Goal: Find specific page/section: Locate item on page

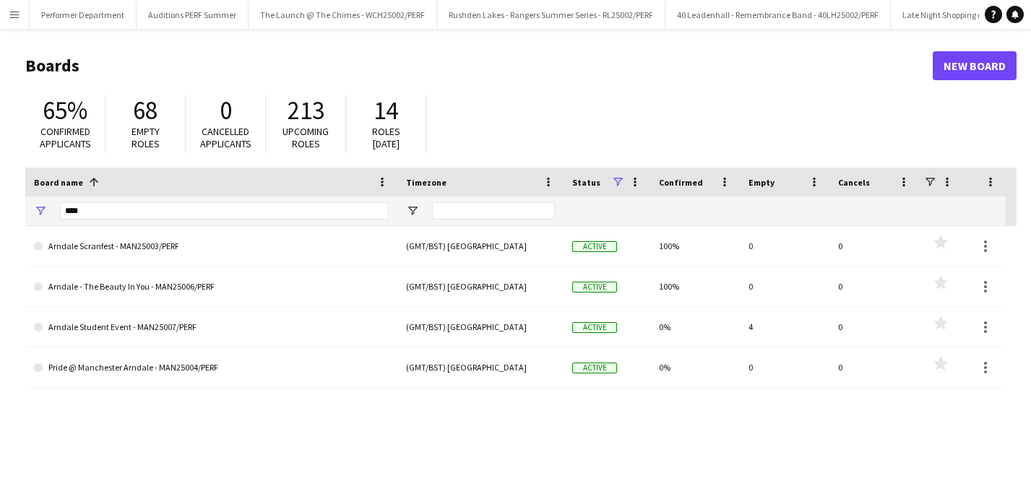
scroll to position [0, 4555]
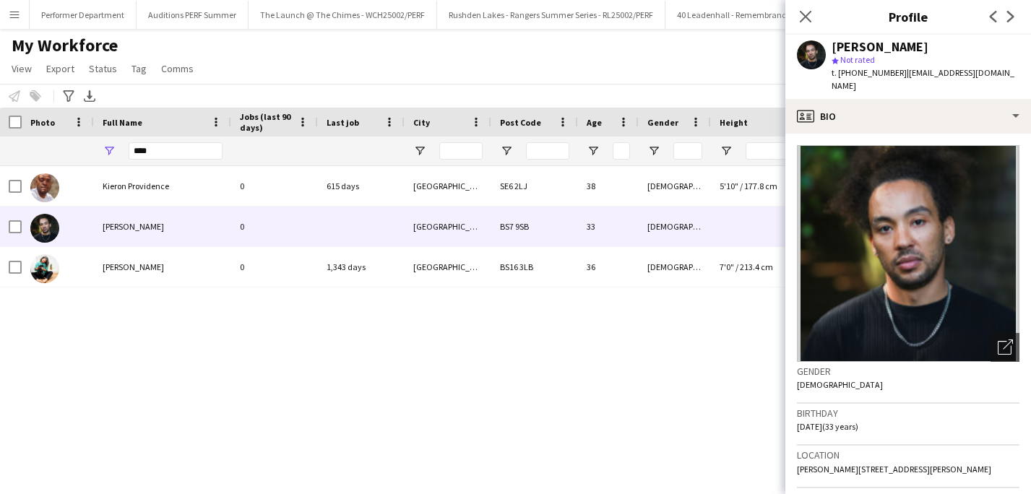
scroll to position [589, 0]
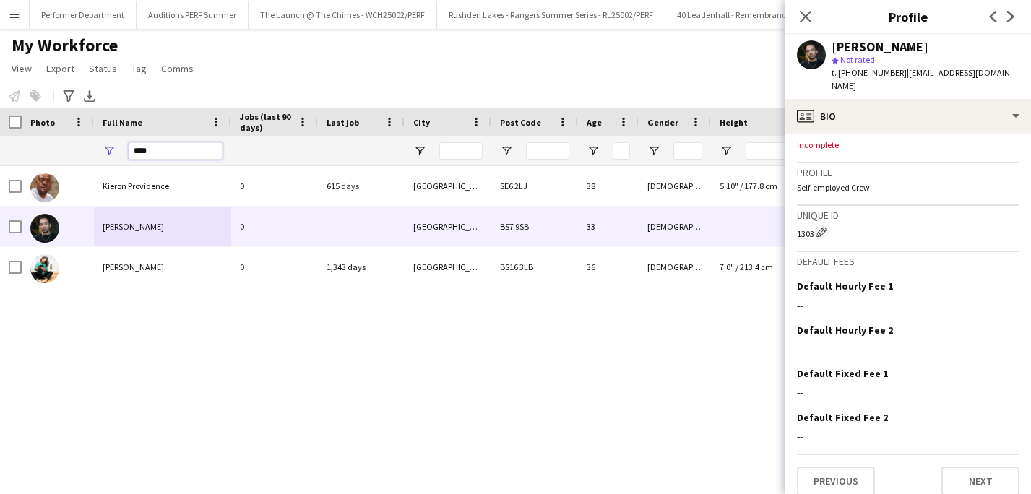
drag, startPoint x: 160, startPoint y: 151, endPoint x: 115, endPoint y: 150, distance: 44.8
click at [143, 151] on input "****" at bounding box center [176, 150] width 94 height 17
type input "*"
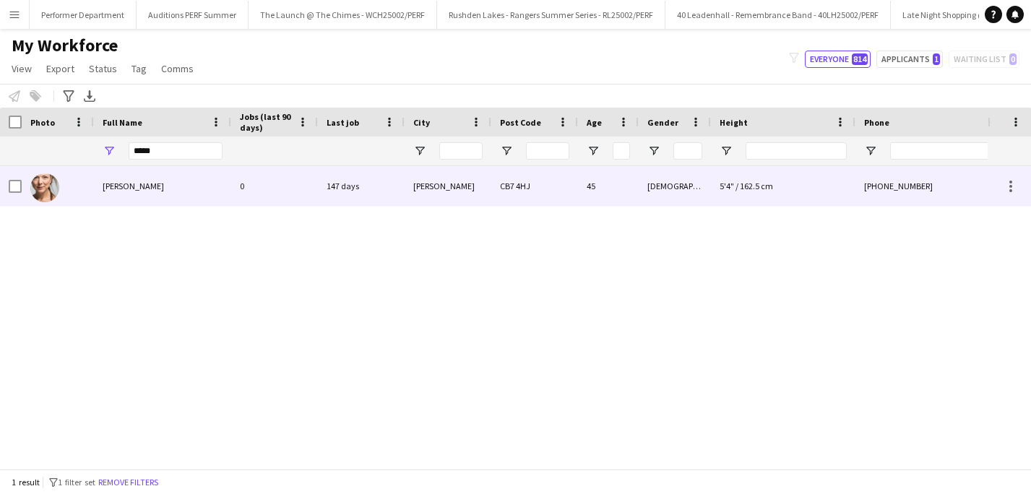
click at [130, 195] on div "[PERSON_NAME]" at bounding box center [162, 186] width 137 height 40
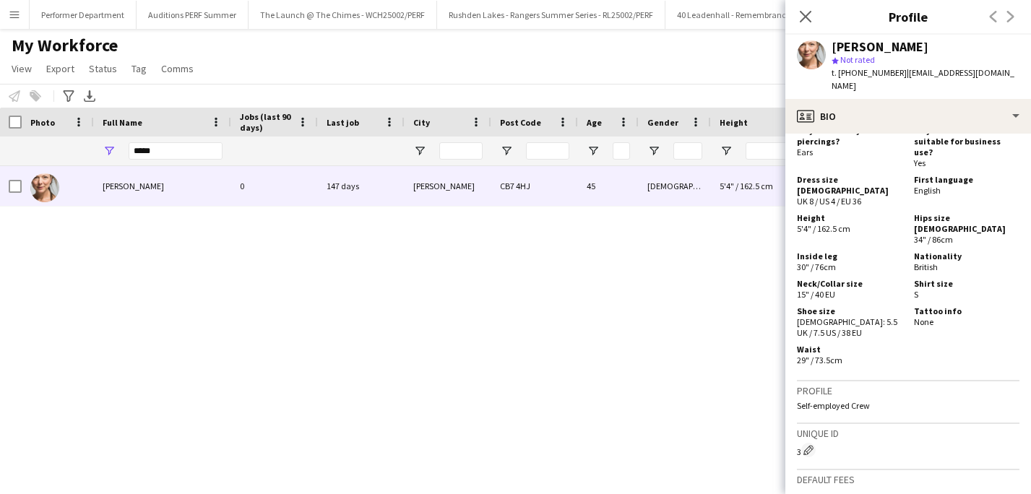
scroll to position [953, 0]
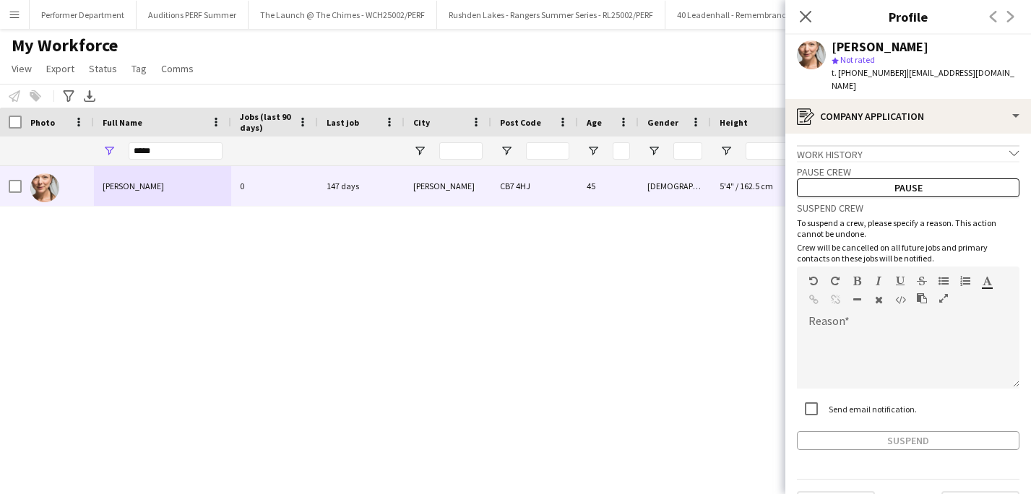
scroll to position [25, 0]
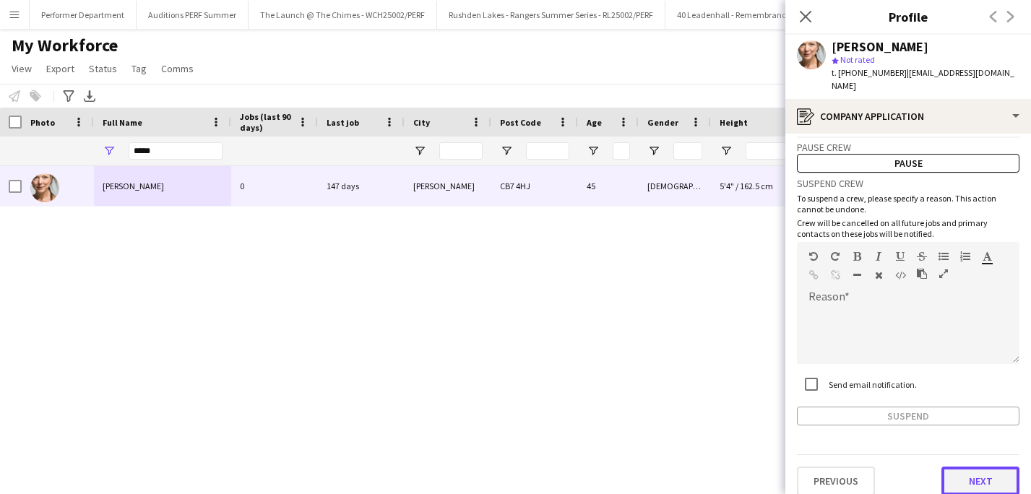
click at [969, 467] on button "Next" at bounding box center [980, 481] width 78 height 29
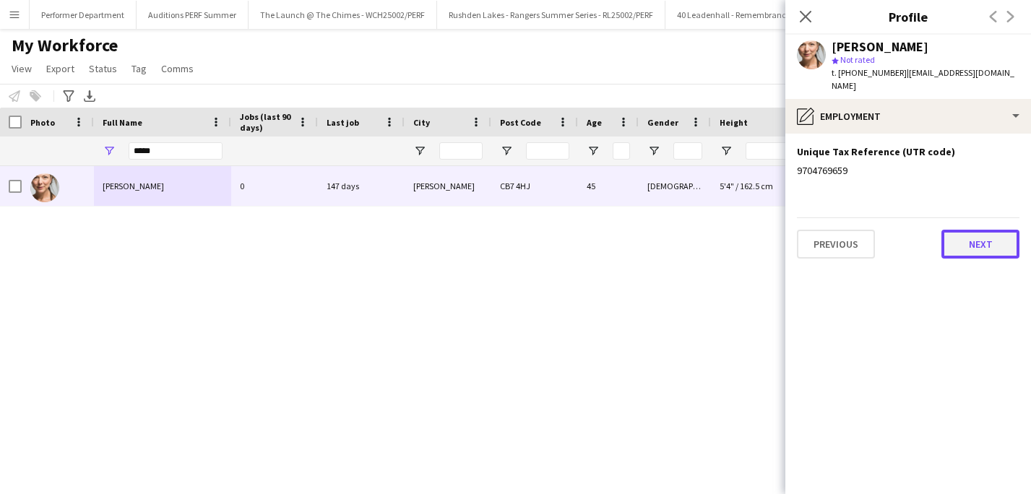
click at [970, 234] on button "Next" at bounding box center [980, 244] width 78 height 29
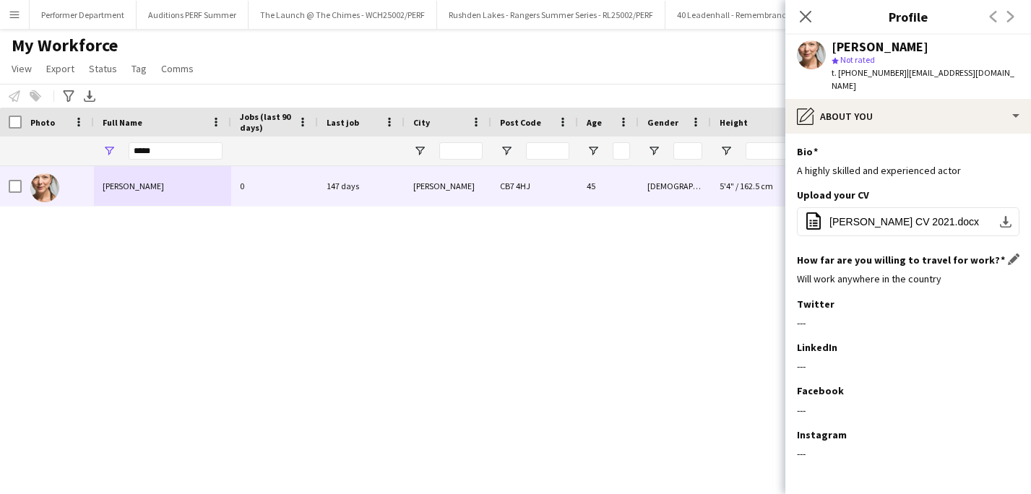
scroll to position [46, 0]
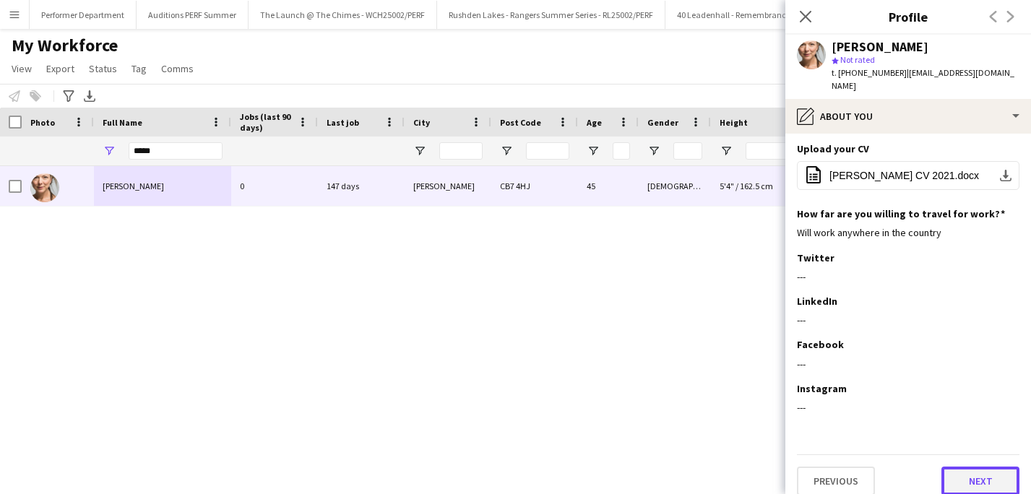
click at [974, 467] on button "Next" at bounding box center [980, 481] width 78 height 29
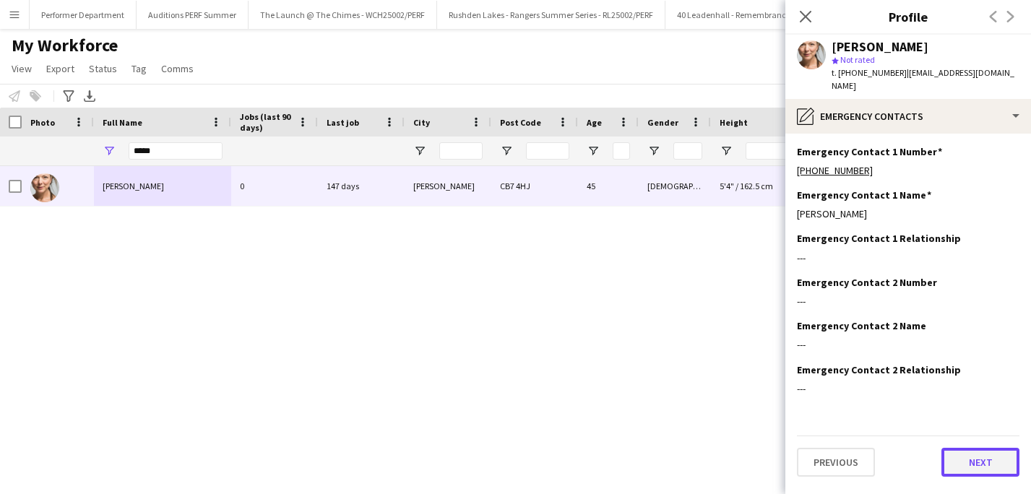
click at [974, 449] on button "Next" at bounding box center [980, 462] width 78 height 29
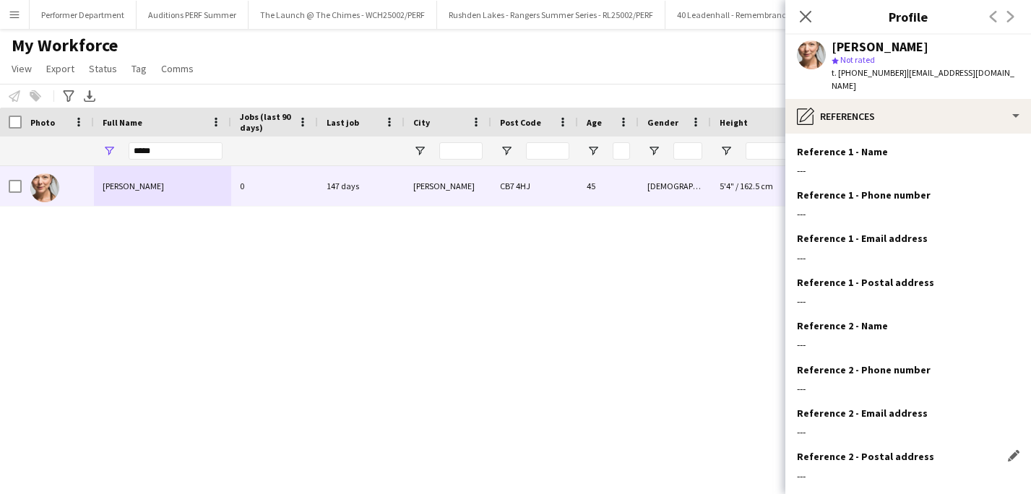
scroll to position [68, 0]
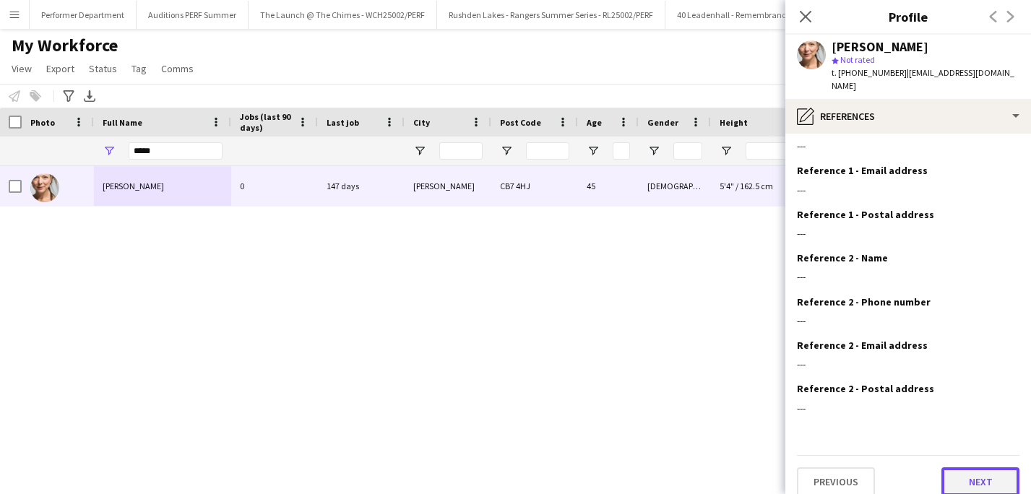
click at [975, 467] on button "Next" at bounding box center [980, 481] width 78 height 29
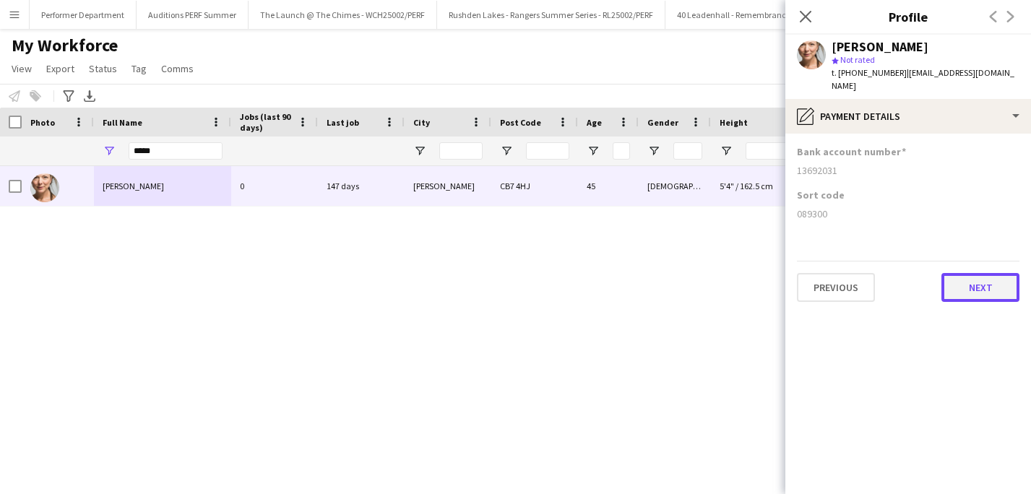
click at [982, 285] on button "Next" at bounding box center [980, 287] width 78 height 29
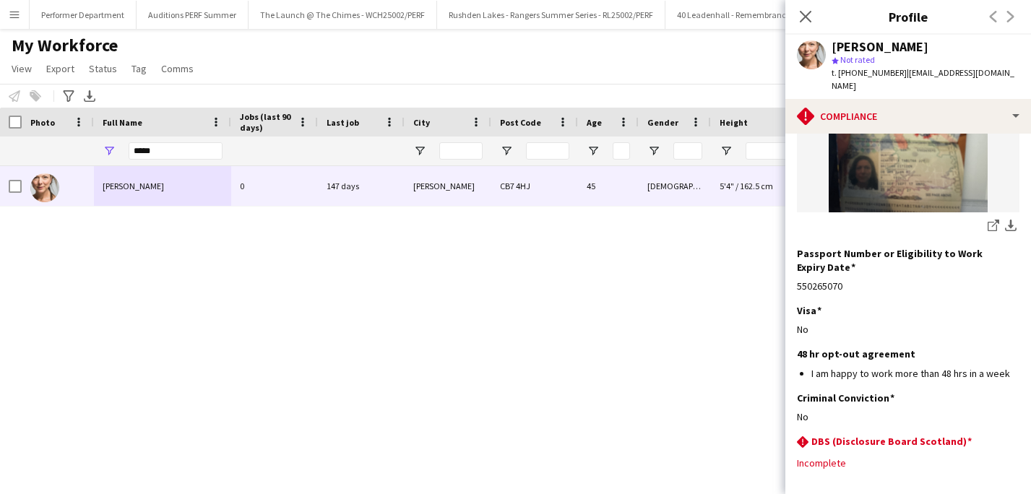
scroll to position [306, 0]
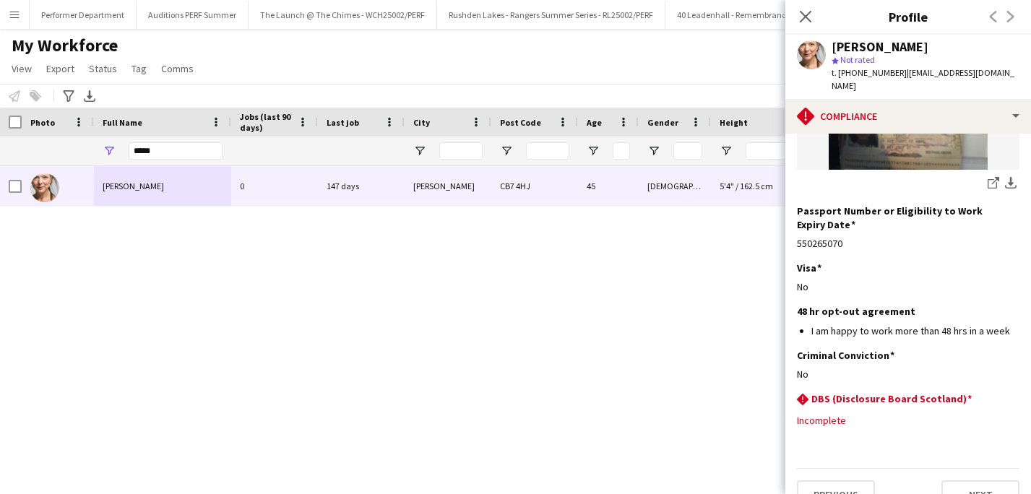
click at [819, 16] on div "Close pop-in" at bounding box center [805, 16] width 40 height 33
click at [801, 16] on icon "Close pop-in" at bounding box center [805, 16] width 14 height 14
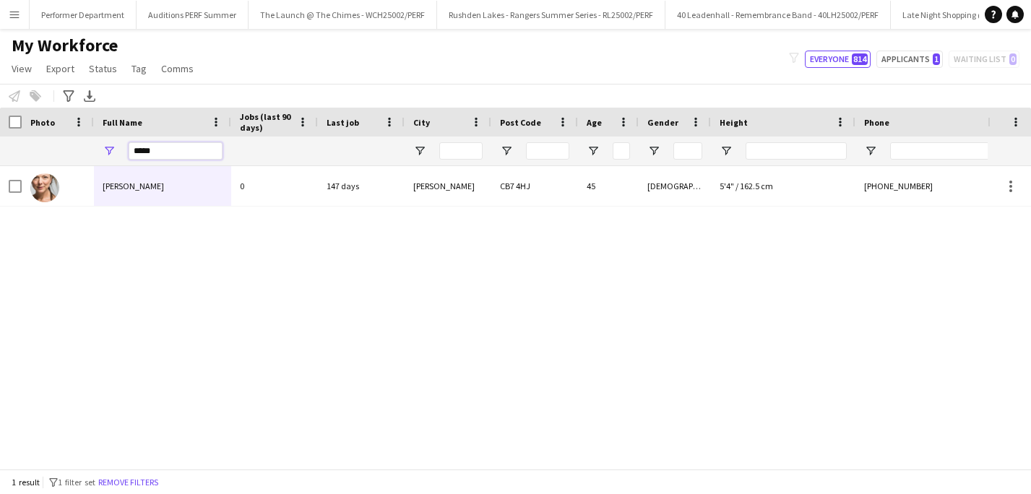
drag, startPoint x: 161, startPoint y: 157, endPoint x: 143, endPoint y: 157, distance: 18.1
click at [144, 157] on input "*****" at bounding box center [176, 150] width 94 height 17
type input "*"
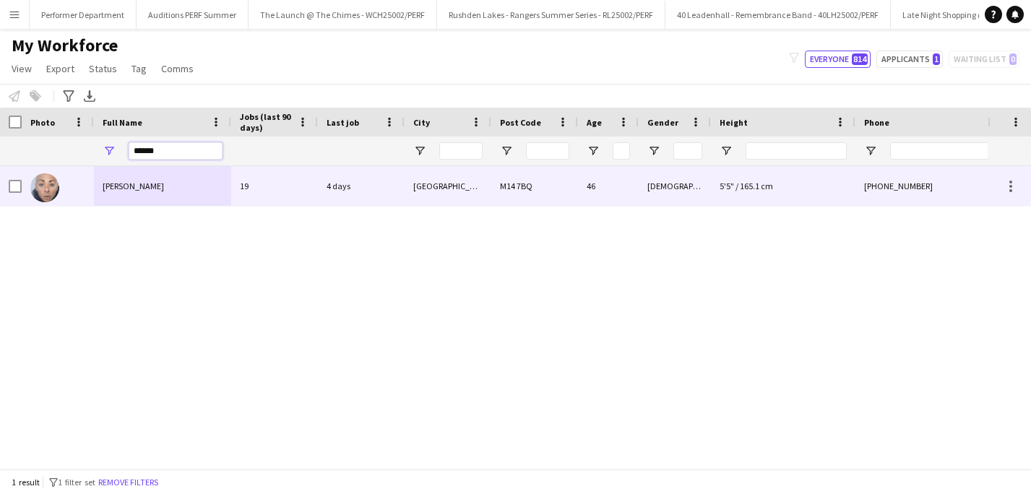
type input "******"
click at [128, 188] on span "[PERSON_NAME]" at bounding box center [133, 186] width 61 height 11
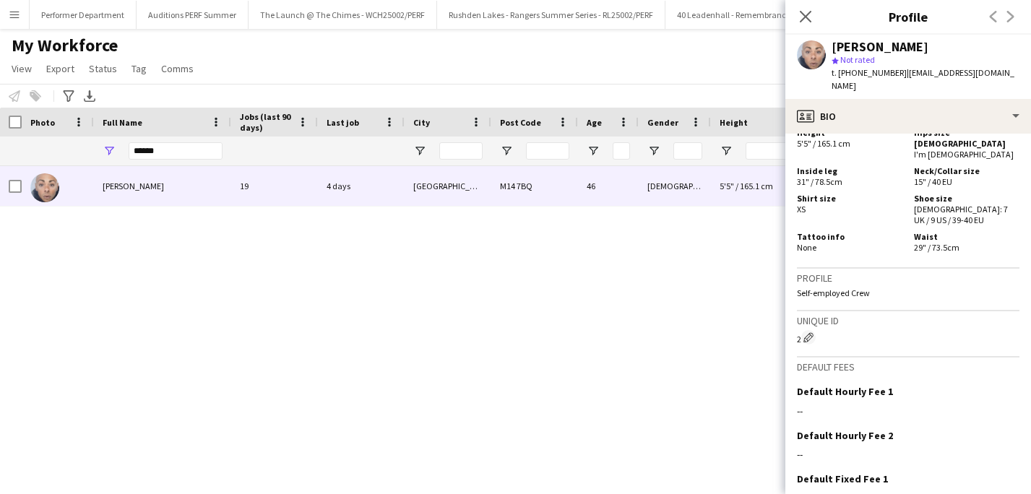
scroll to position [942, 0]
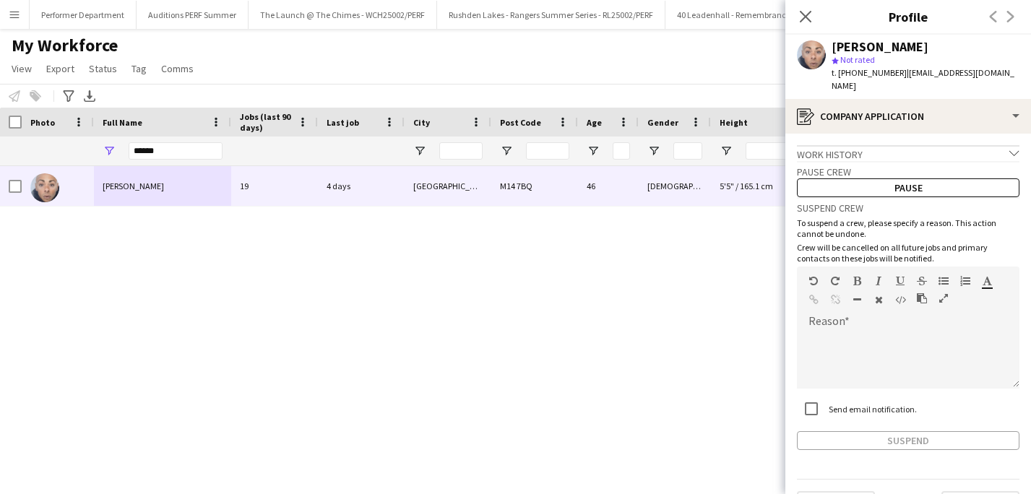
scroll to position [25, 0]
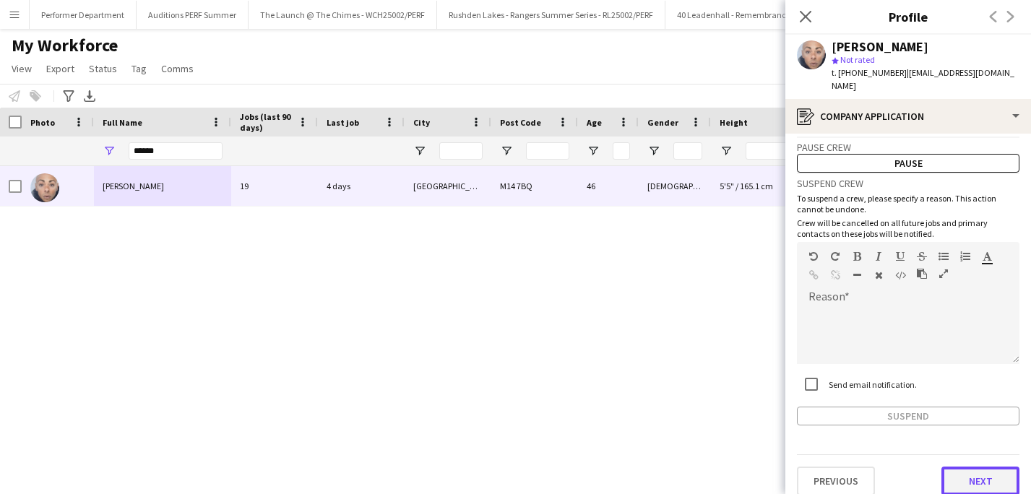
click at [975, 475] on button "Next" at bounding box center [980, 481] width 78 height 29
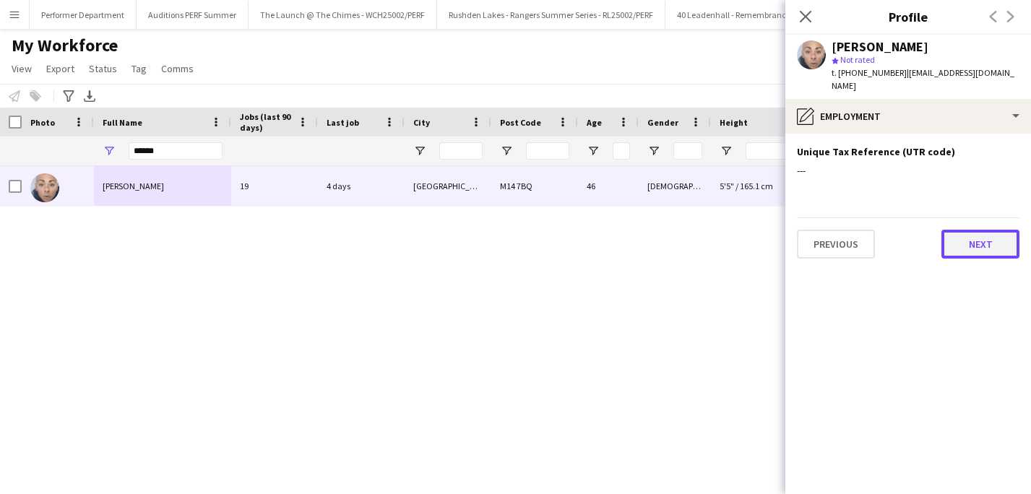
click at [987, 231] on button "Next" at bounding box center [980, 244] width 78 height 29
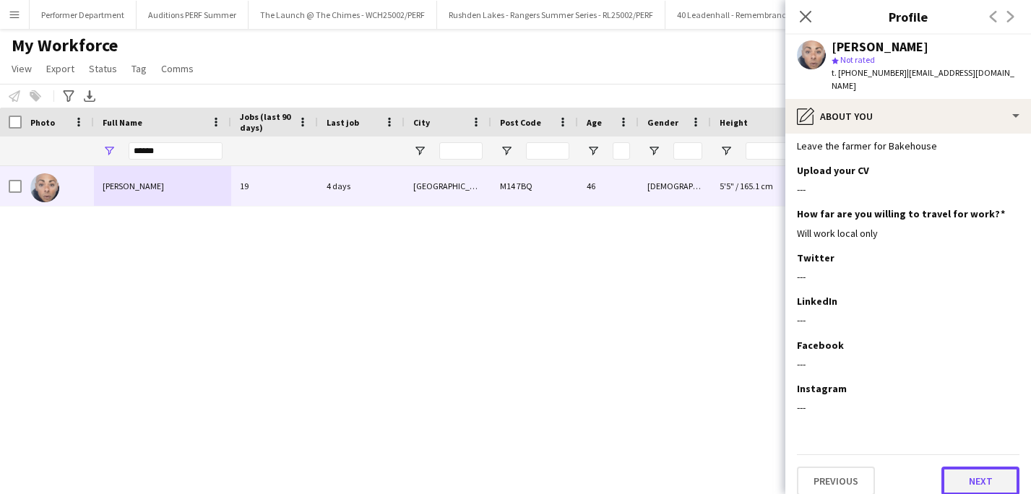
click at [966, 467] on button "Next" at bounding box center [980, 481] width 78 height 29
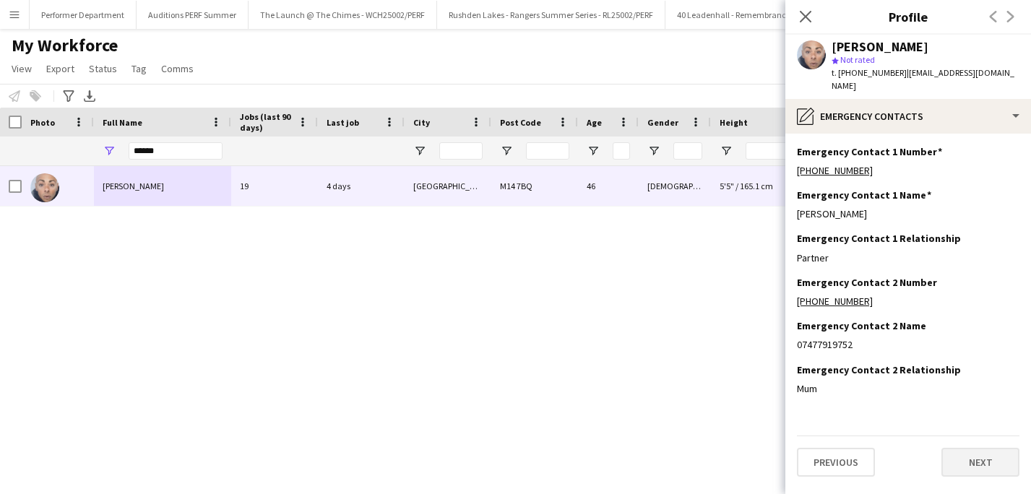
scroll to position [0, 0]
click at [966, 460] on button "Next" at bounding box center [980, 462] width 78 height 29
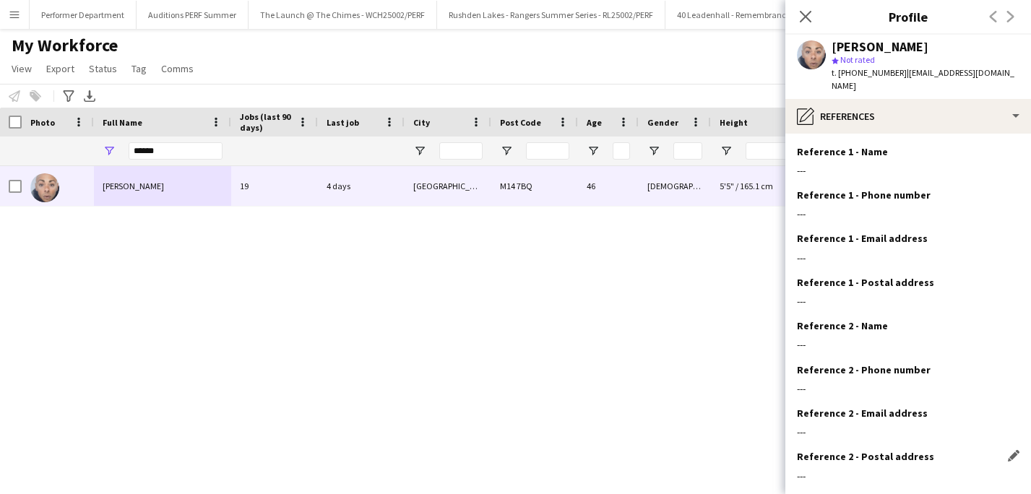
scroll to position [68, 0]
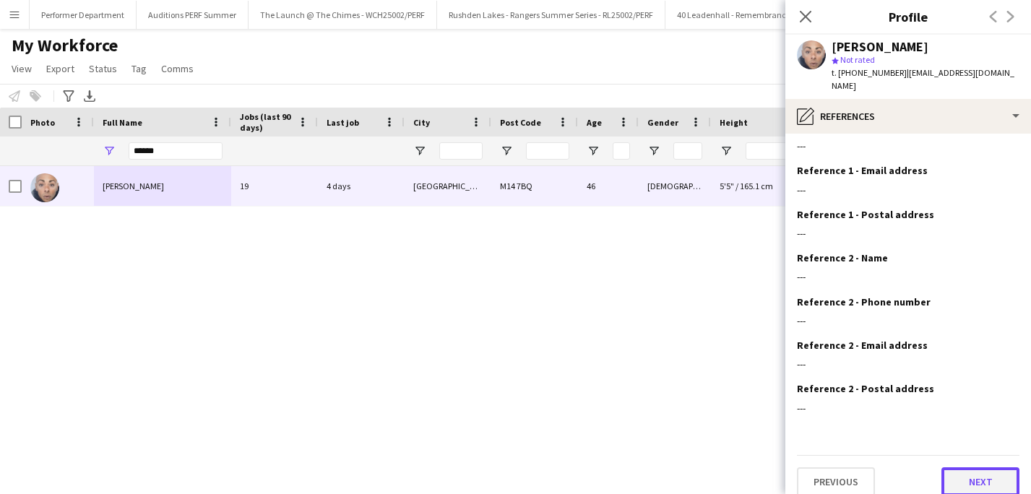
click at [976, 475] on button "Next" at bounding box center [980, 481] width 78 height 29
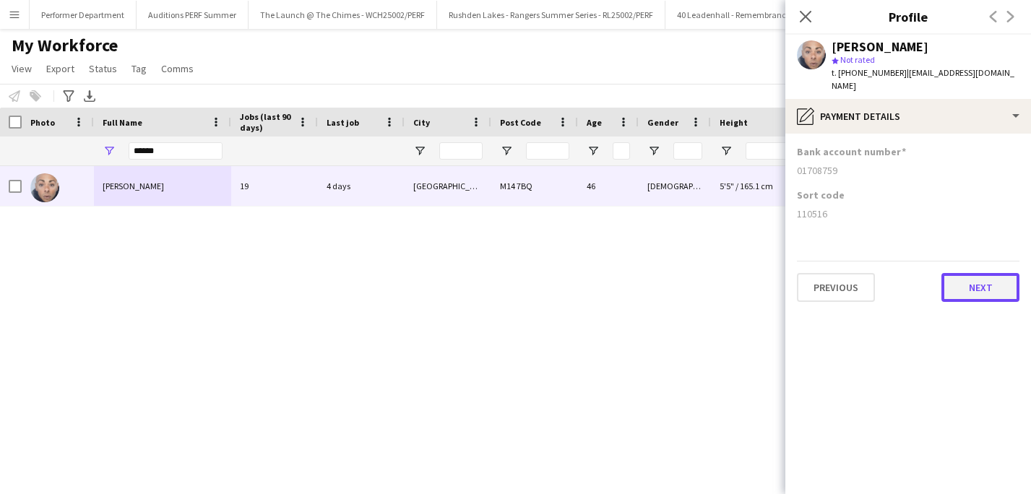
click at [978, 273] on button "Next" at bounding box center [980, 287] width 78 height 29
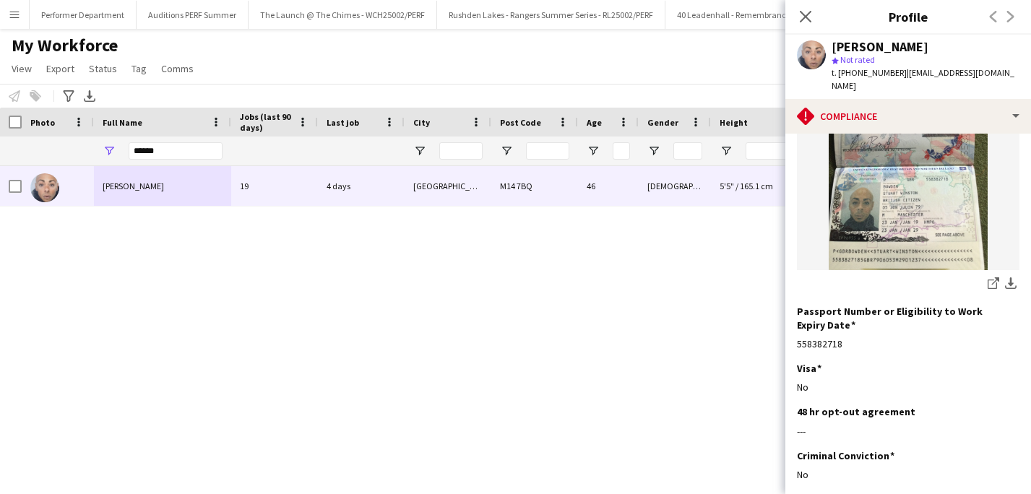
scroll to position [306, 0]
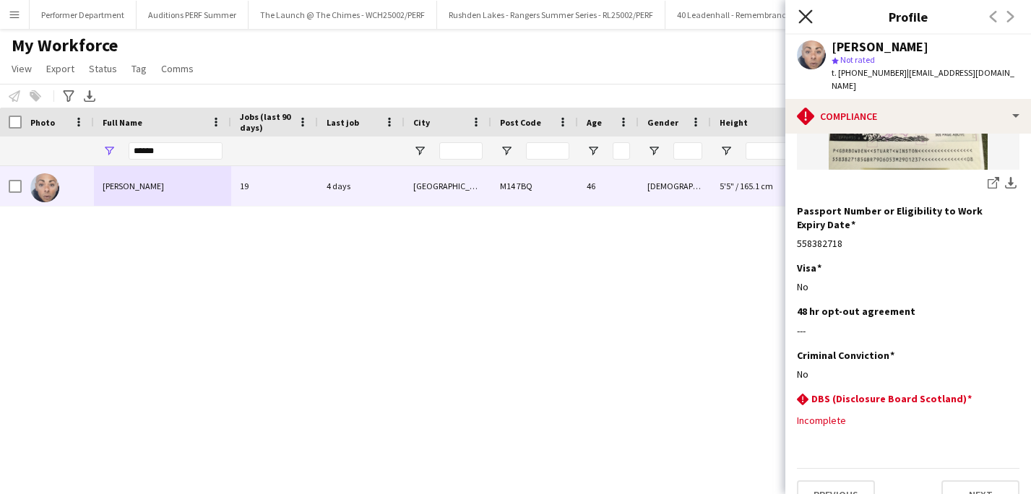
click at [798, 16] on app-icon "Close pop-in" at bounding box center [805, 17] width 21 height 21
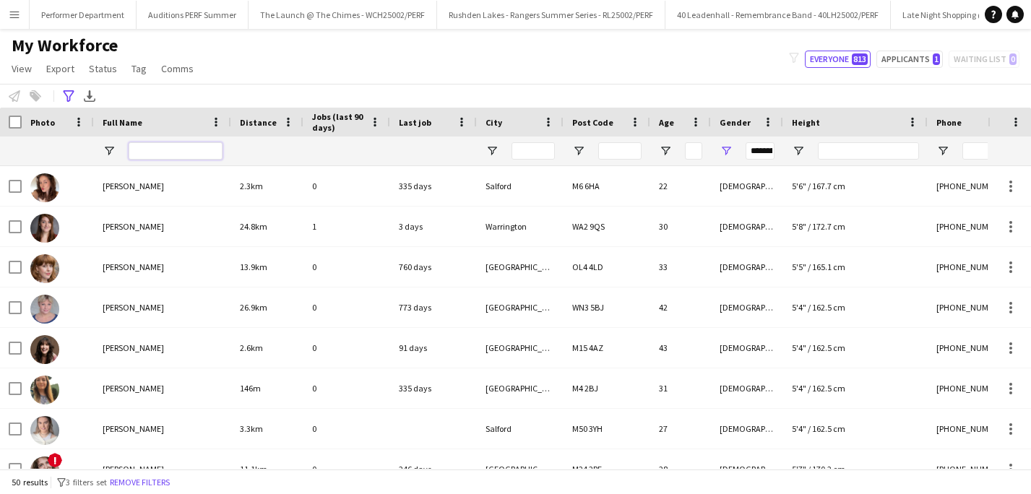
click at [170, 148] on input "Full Name Filter Input" at bounding box center [176, 150] width 94 height 17
type input "*******"
type input "***"
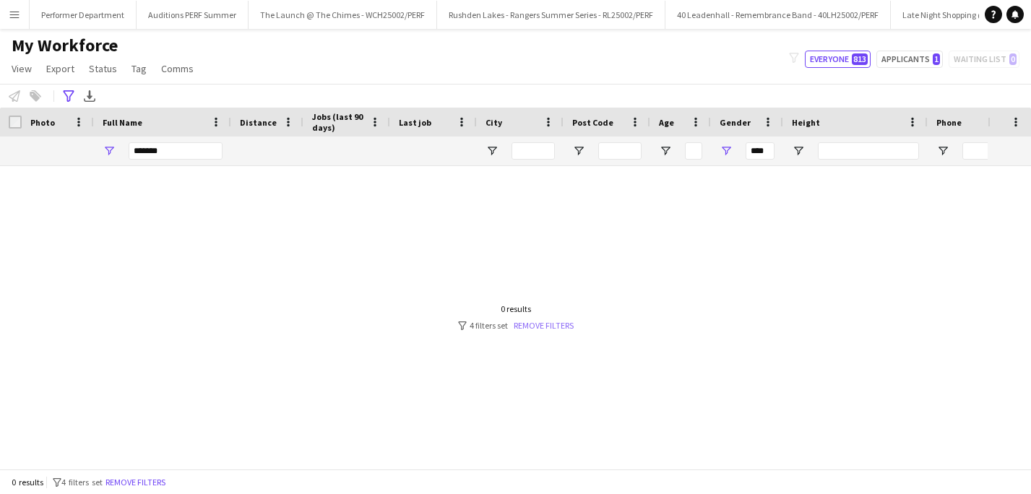
click at [553, 321] on link "Remove filters" at bounding box center [544, 325] width 60 height 11
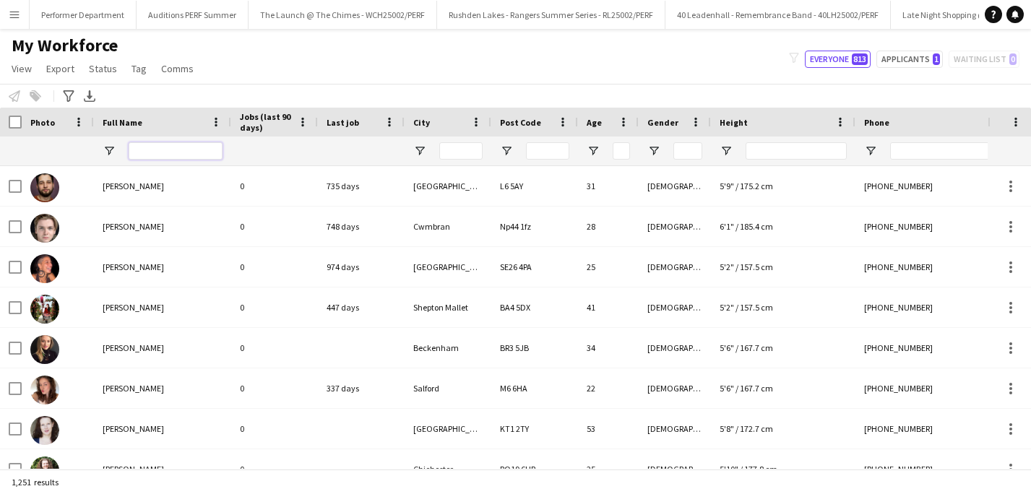
click at [149, 156] on input "Full Name Filter Input" at bounding box center [176, 150] width 94 height 17
type input "*"
type input "******"
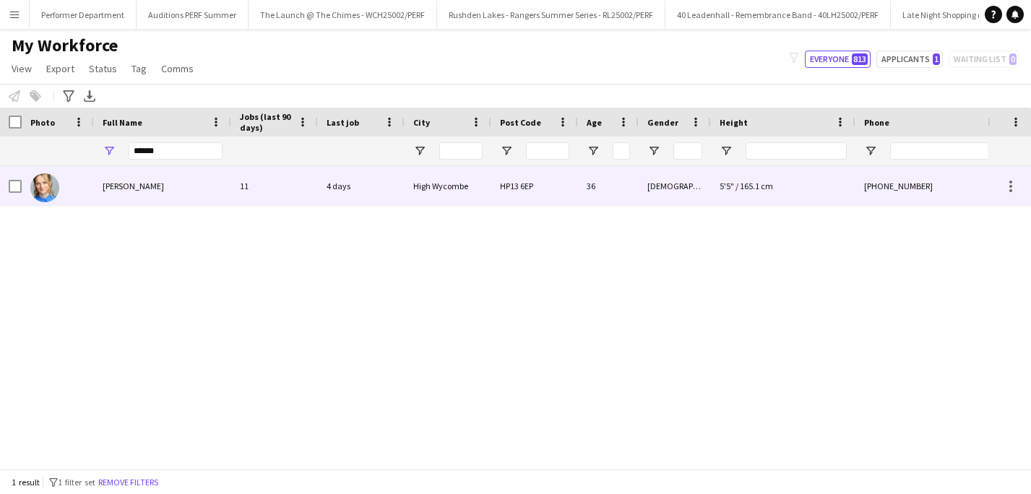
click at [139, 191] on span "Nerine Skinner" at bounding box center [133, 186] width 61 height 11
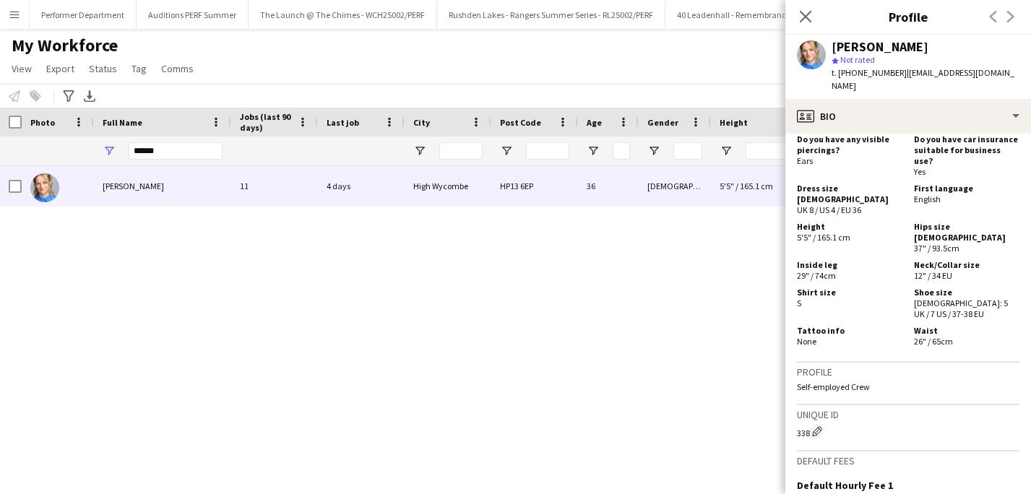
scroll to position [919, 0]
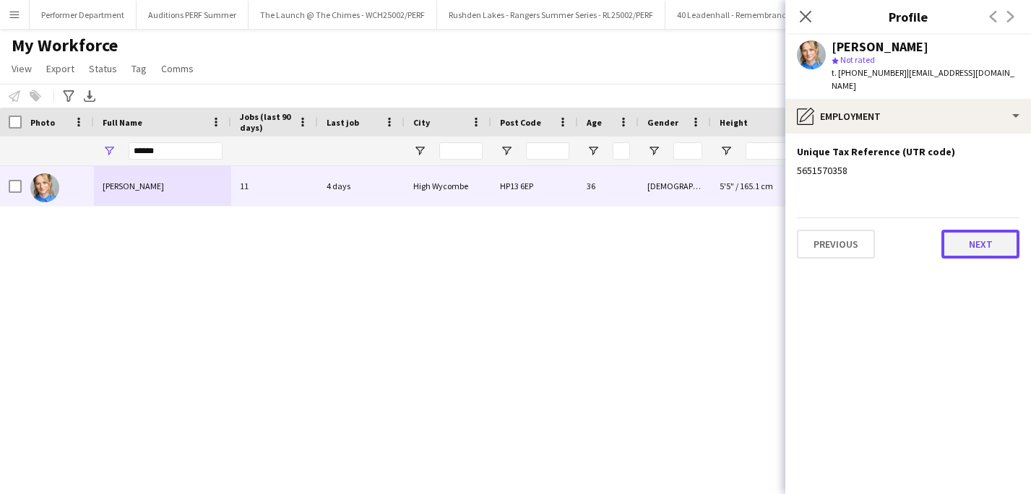
click at [974, 232] on button "Next" at bounding box center [980, 244] width 78 height 29
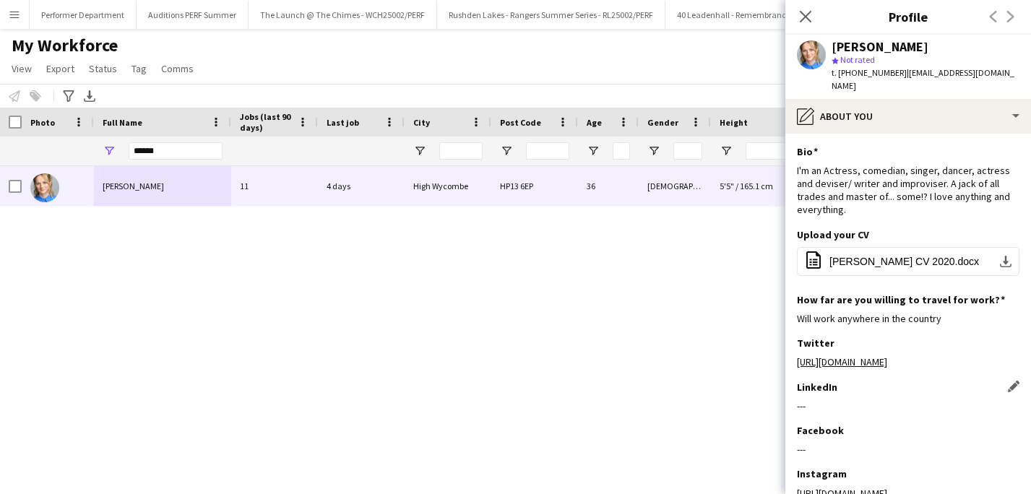
scroll to position [85, 0]
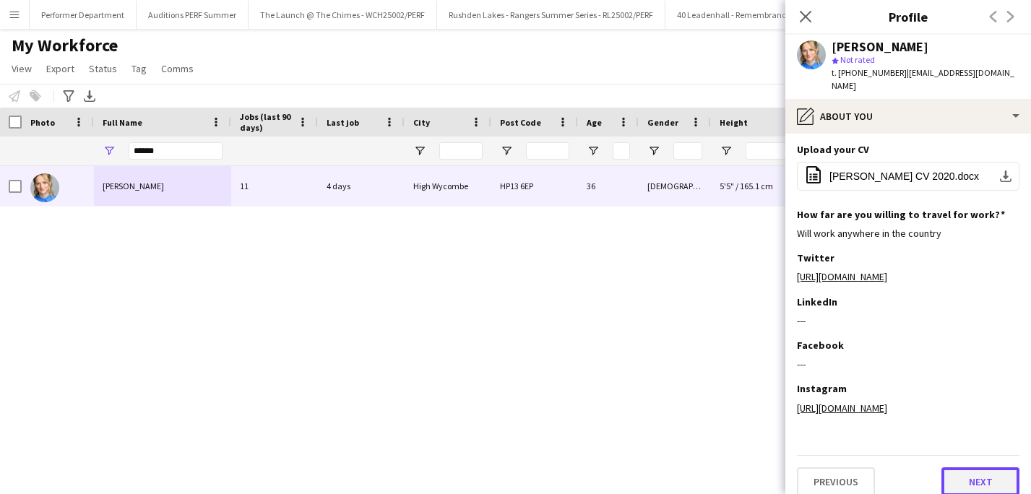
click at [971, 467] on button "Next" at bounding box center [980, 481] width 78 height 29
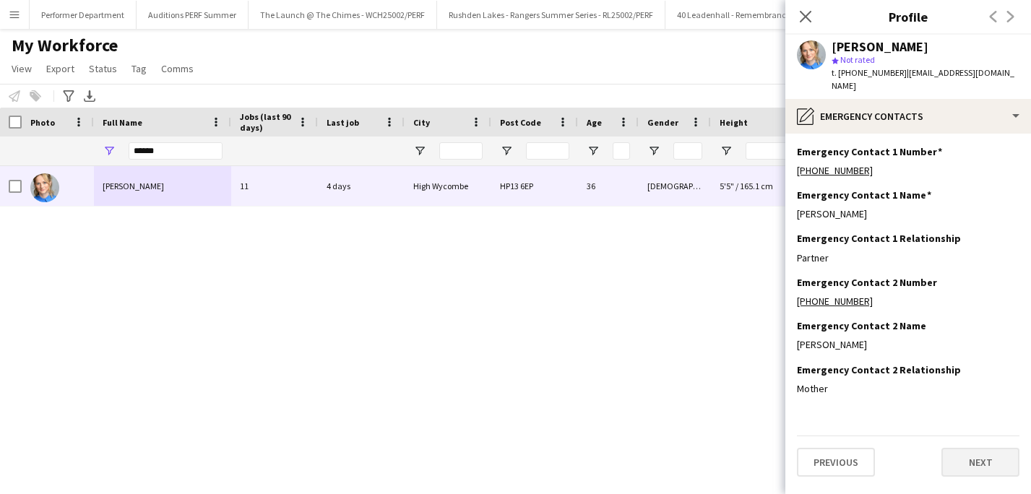
scroll to position [0, 0]
click at [971, 457] on button "Next" at bounding box center [980, 462] width 78 height 29
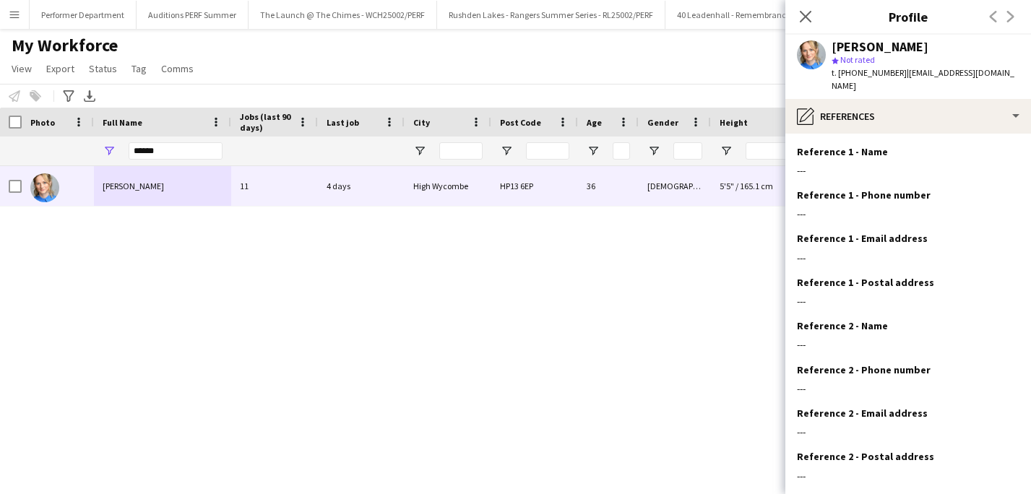
scroll to position [68, 0]
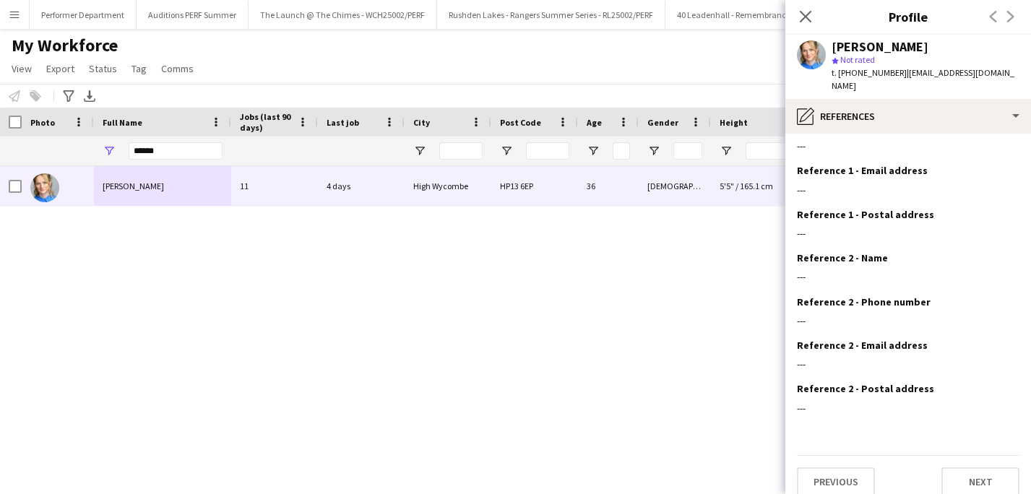
click at [973, 455] on div "Previous Next" at bounding box center [908, 475] width 222 height 41
click at [975, 477] on button "Next" at bounding box center [980, 481] width 78 height 29
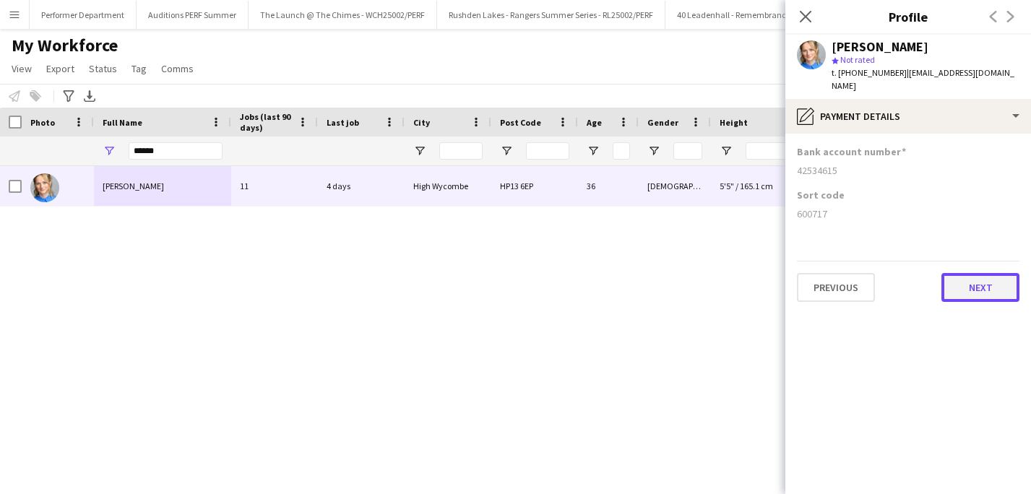
click at [971, 273] on button "Next" at bounding box center [980, 287] width 78 height 29
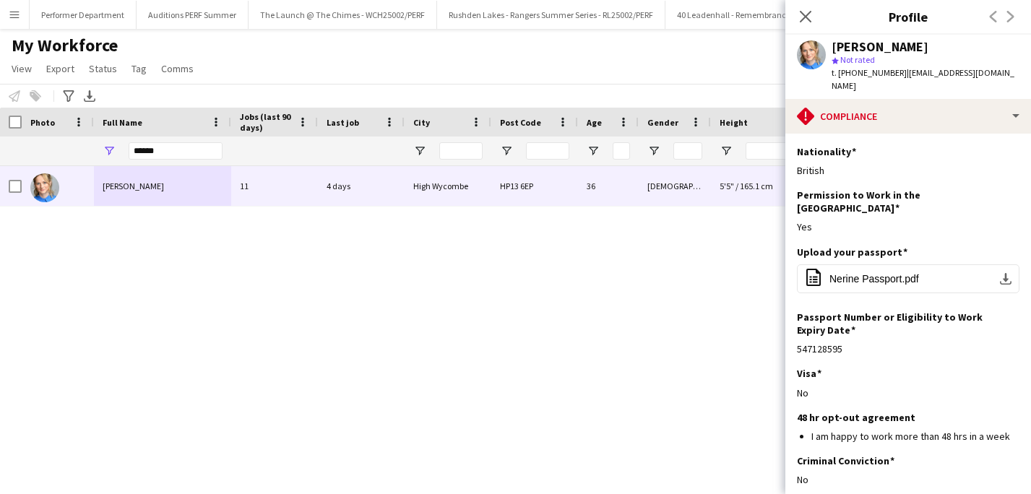
scroll to position [105, 0]
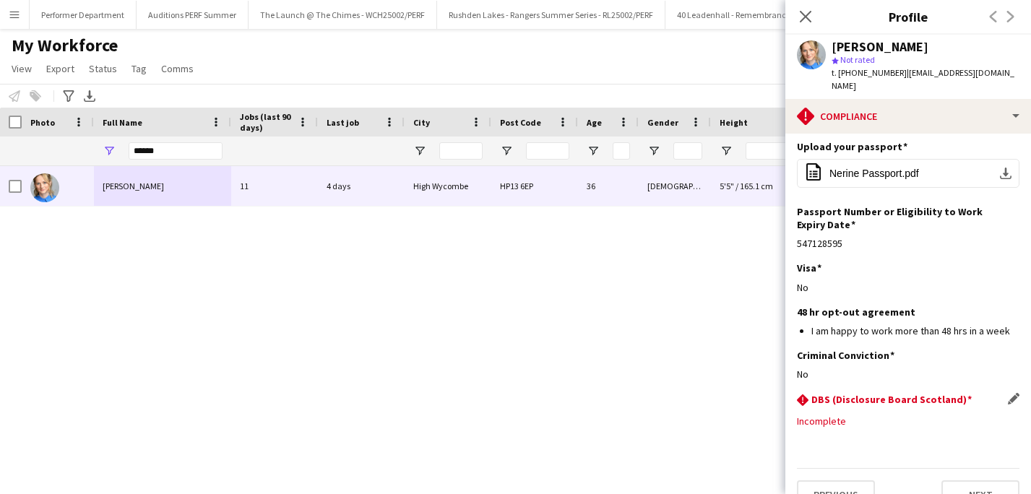
click at [868, 393] on h3 "DBS (Disclosure Board Scotland)" at bounding box center [891, 399] width 160 height 13
click at [1014, 393] on app-icon "Edit this field" at bounding box center [1014, 399] width 12 height 12
click at [586, 386] on div "Nerine Skinner 11 4 days High Wycombe HP13 6EP 36 Female 5'5" / 165.1 cm +44781…" at bounding box center [493, 317] width 987 height 303
click at [810, 17] on icon "Close pop-in" at bounding box center [805, 16] width 14 height 14
